Goal: Information Seeking & Learning: Learn about a topic

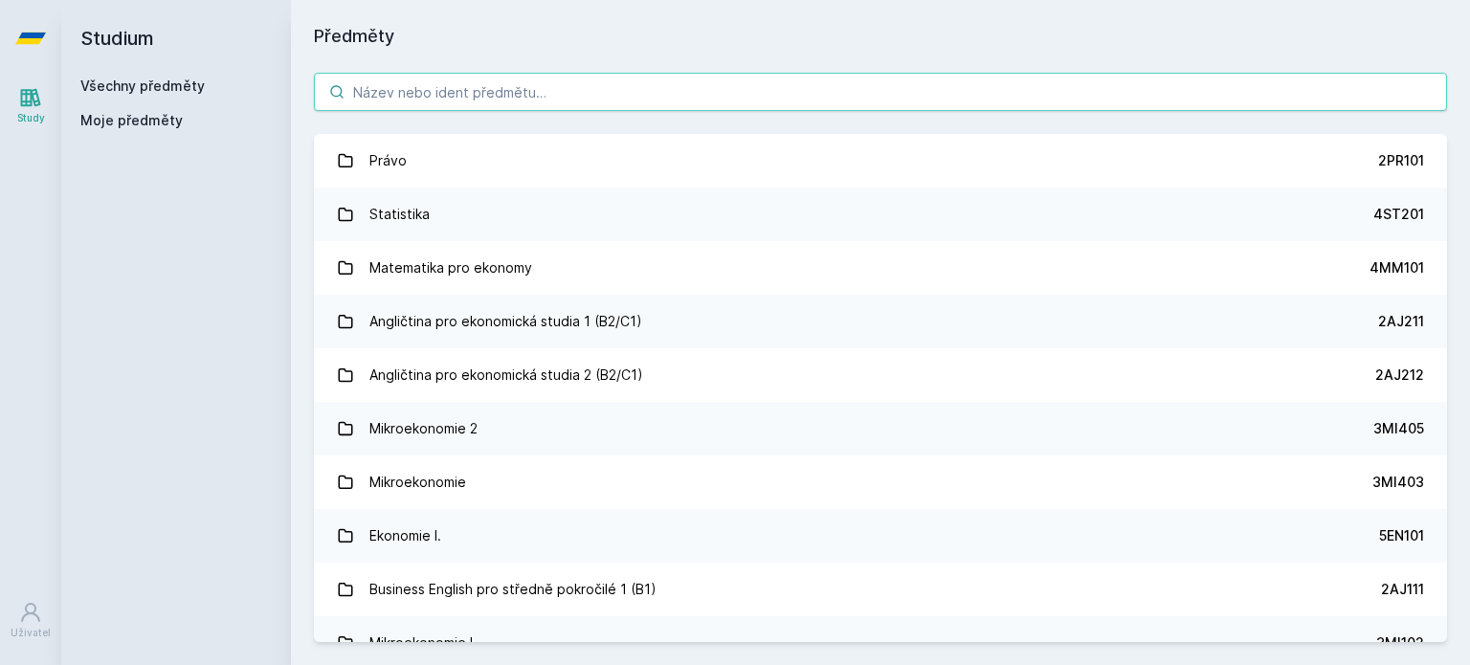
click at [530, 83] on input "search" at bounding box center [880, 92] width 1133 height 38
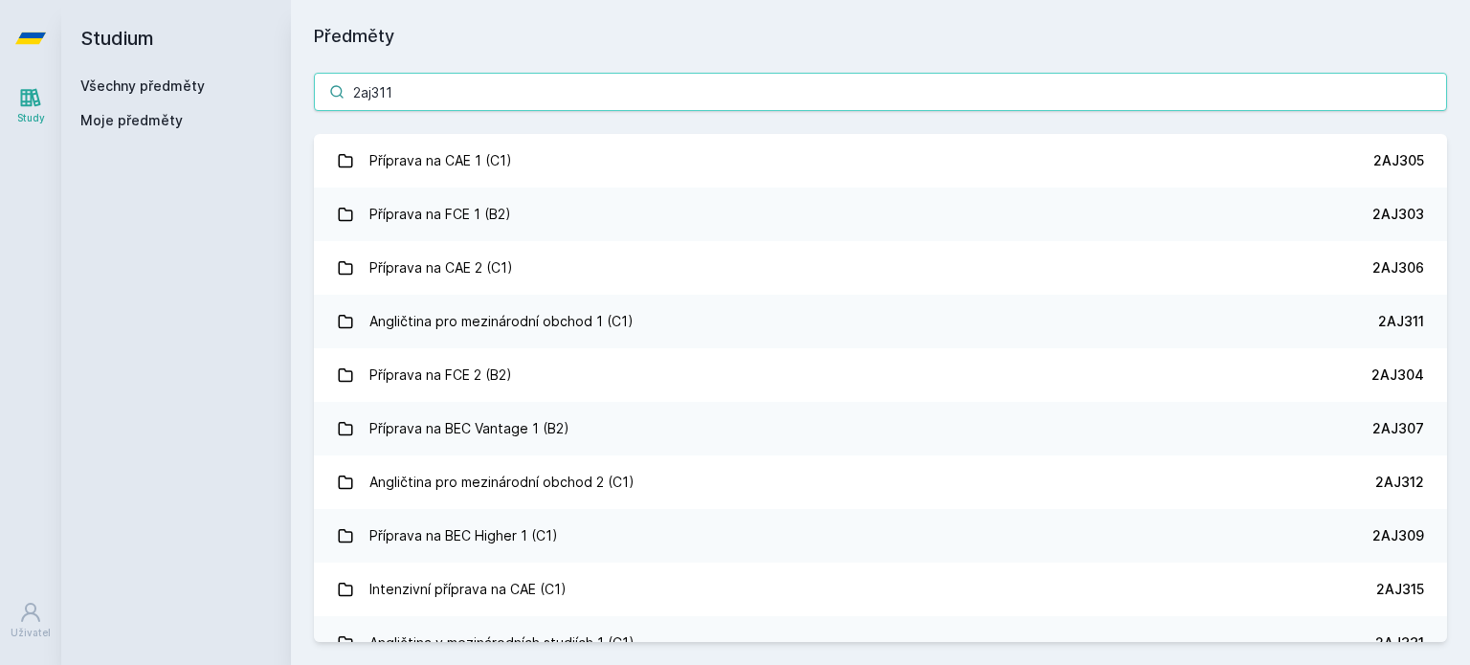
type input "2aj311"
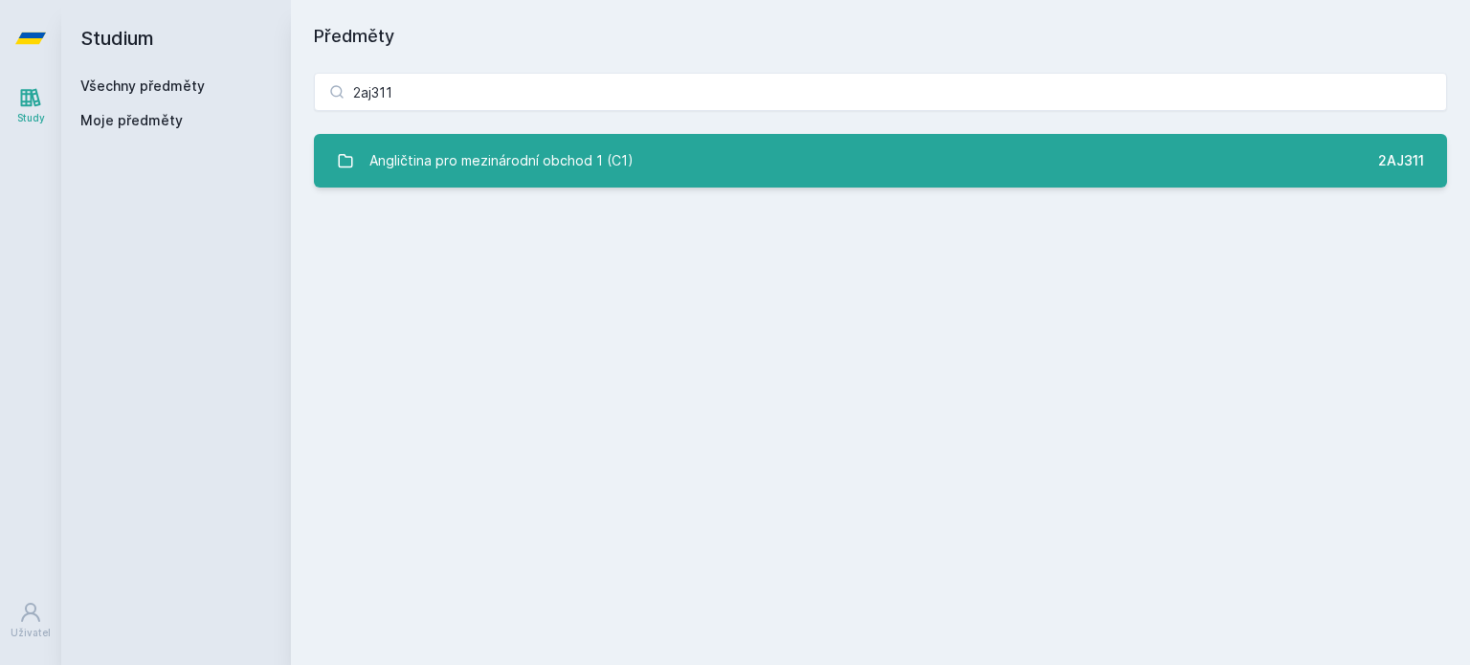
click at [585, 155] on div "Angličtina pro mezinárodní obchod 1 (C1)" at bounding box center [501, 161] width 264 height 38
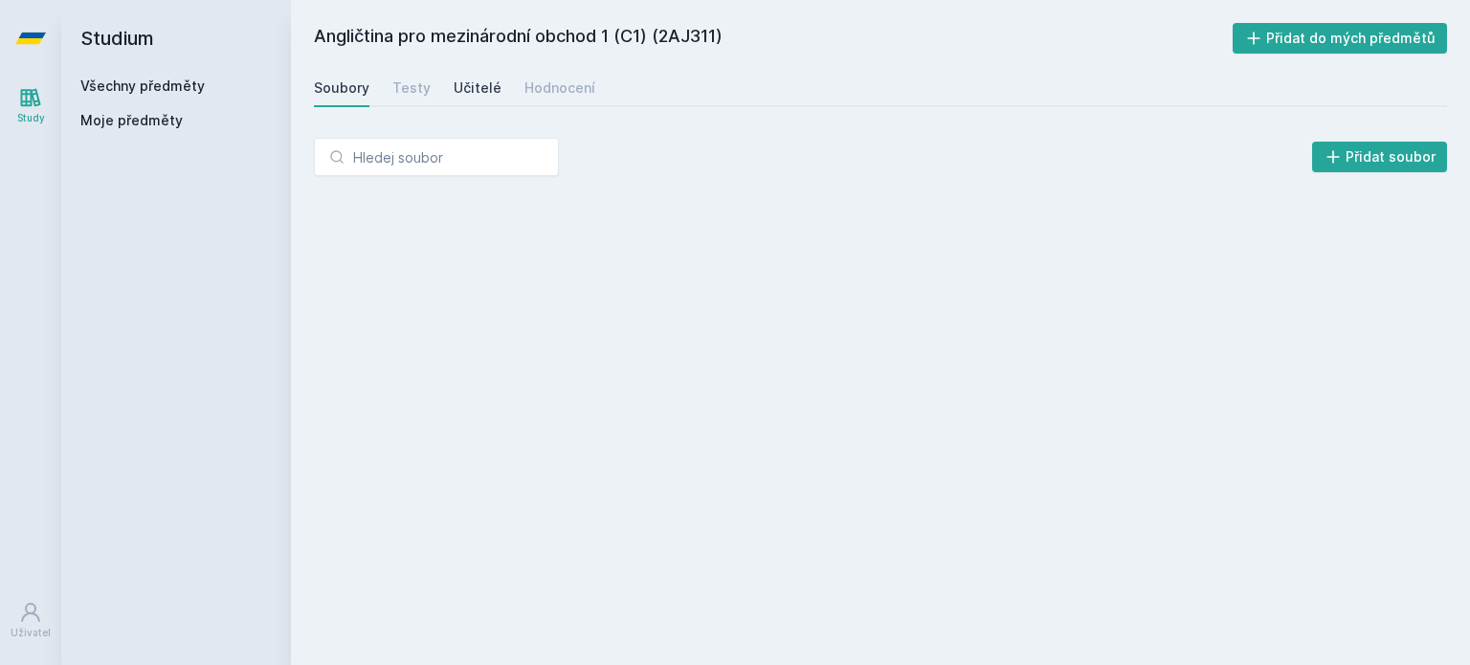
click at [457, 95] on div "Učitelé" at bounding box center [478, 87] width 48 height 19
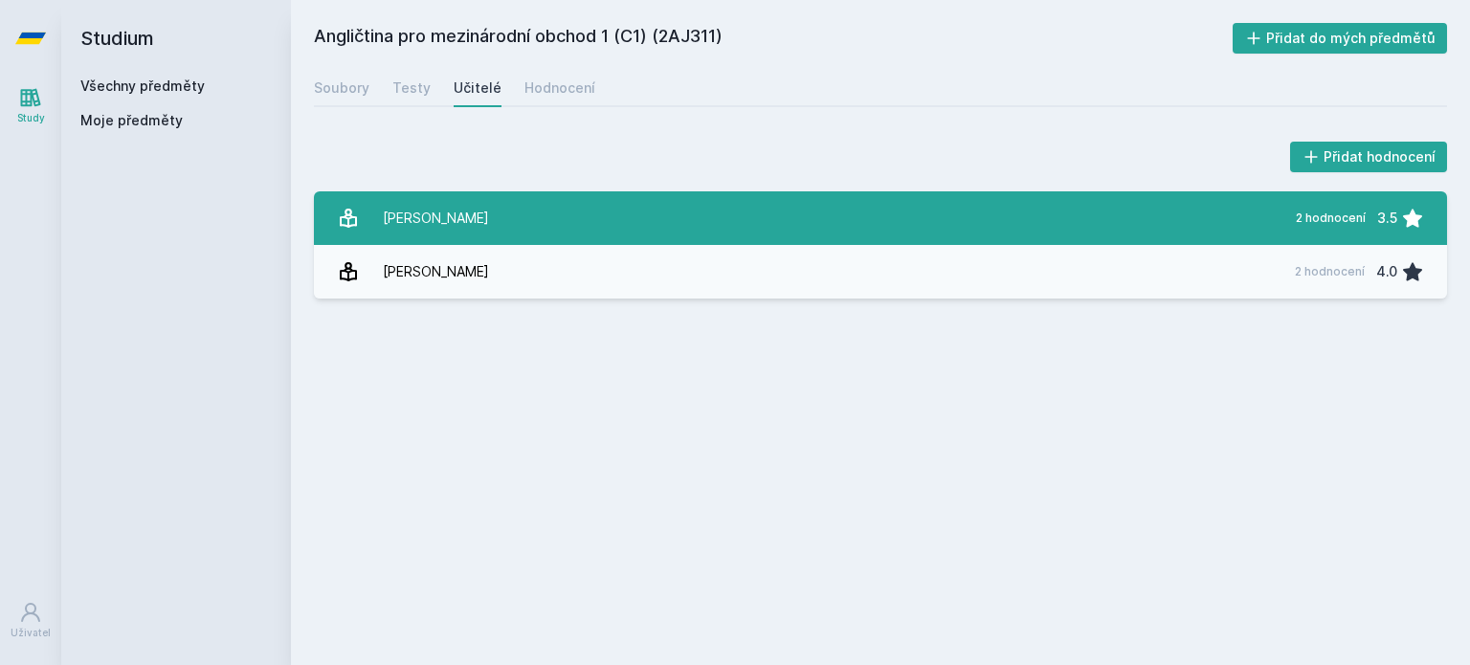
click at [763, 231] on link "[PERSON_NAME] 2 hodnocení 3.5" at bounding box center [880, 218] width 1133 height 54
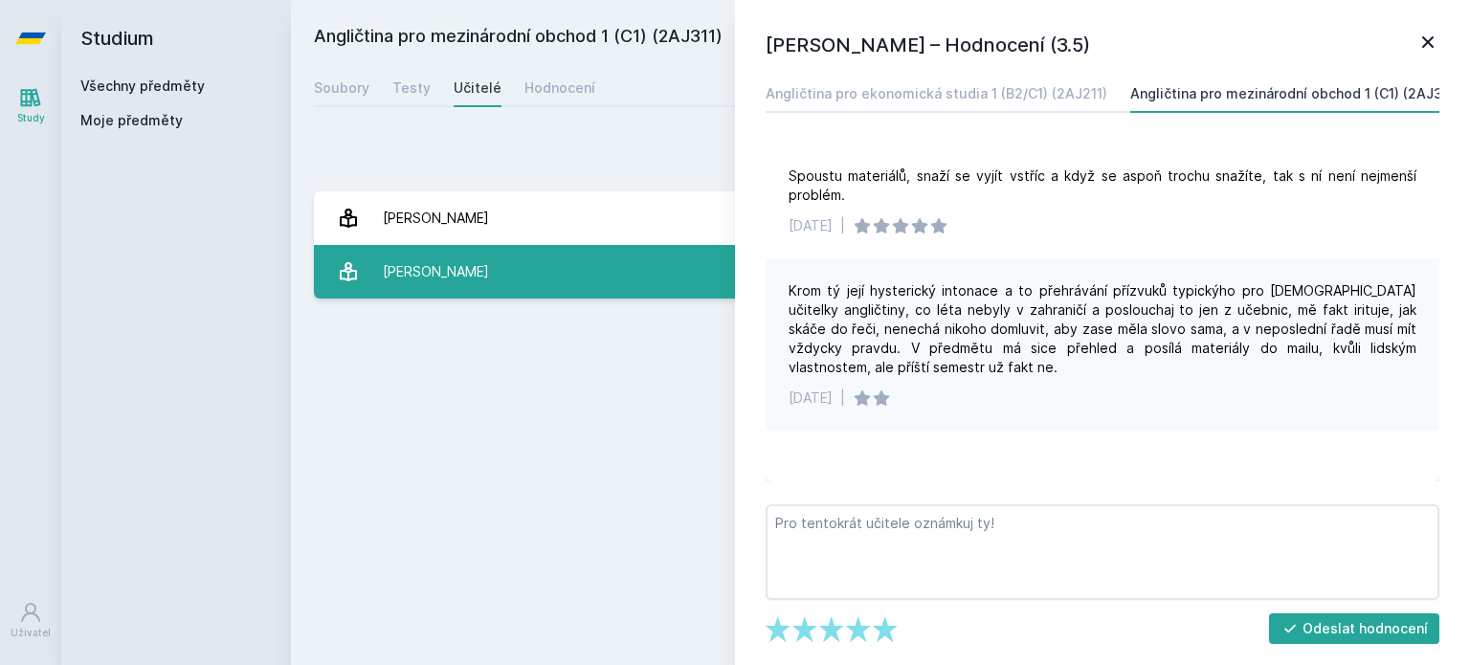
click at [662, 279] on link "[PERSON_NAME] 2 hodnocení 4.0" at bounding box center [880, 272] width 1133 height 54
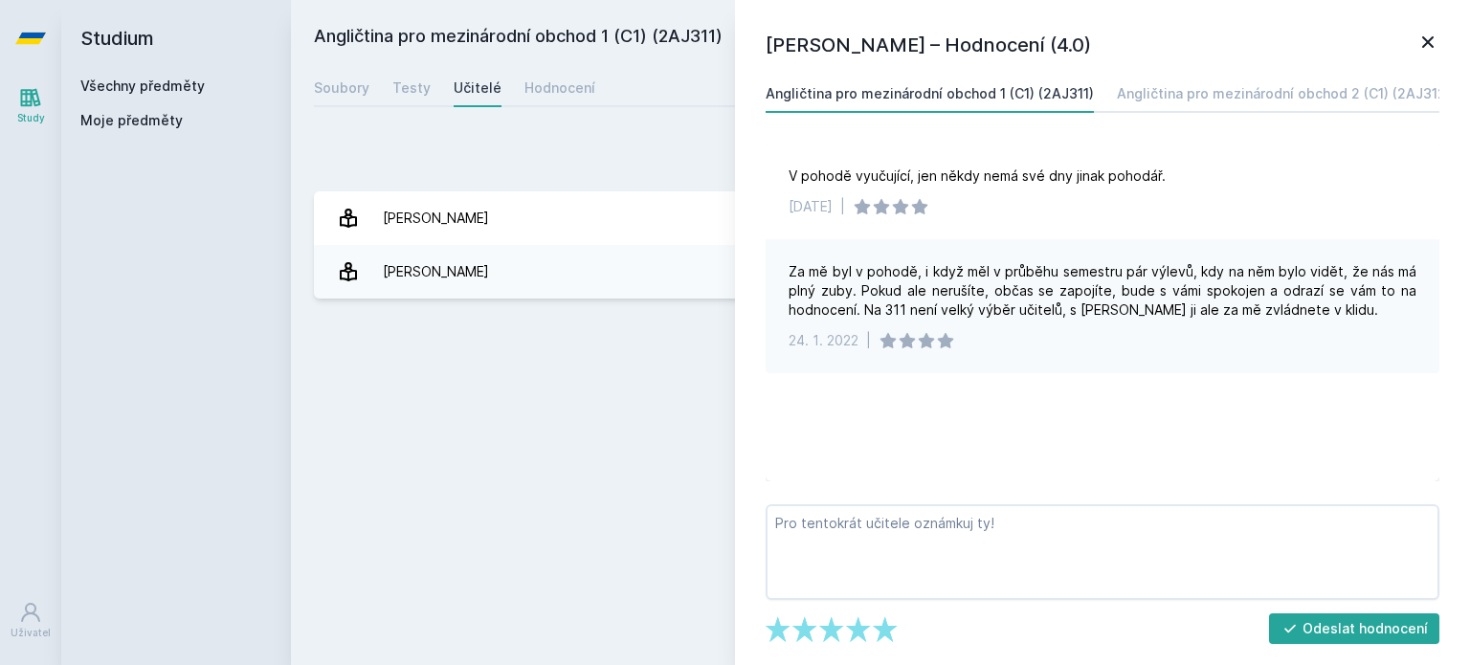
click at [1427, 37] on icon at bounding box center [1427, 42] width 23 height 23
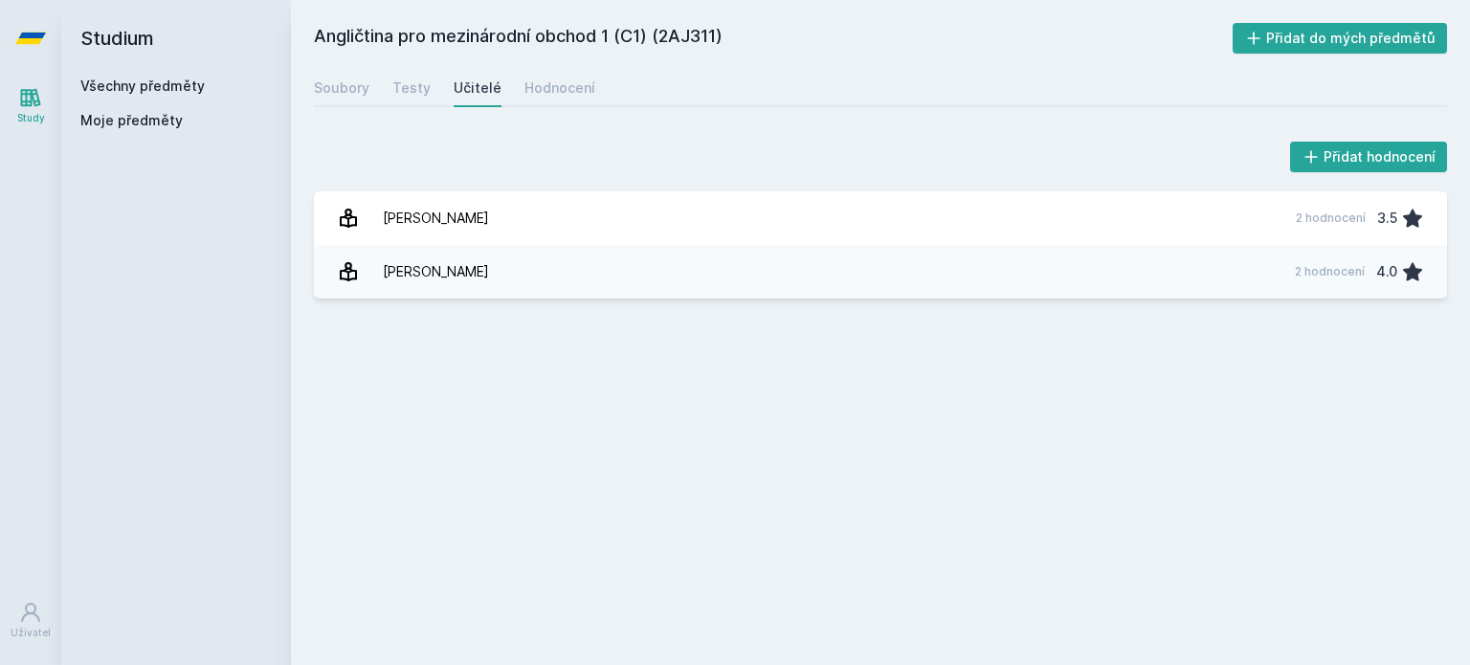
click at [1290, 363] on div "Angličtina pro mezinárodní obchod 1 (C1) (2AJ311) Přidat do mých předmětů [GEOG…" at bounding box center [880, 332] width 1133 height 619
click at [1274, 380] on div "Angličtina pro mezinárodní obchod 1 (C1) (2AJ311) Přidat do mých předmětů [GEOG…" at bounding box center [880, 332] width 1133 height 619
